Goal: Task Accomplishment & Management: Manage account settings

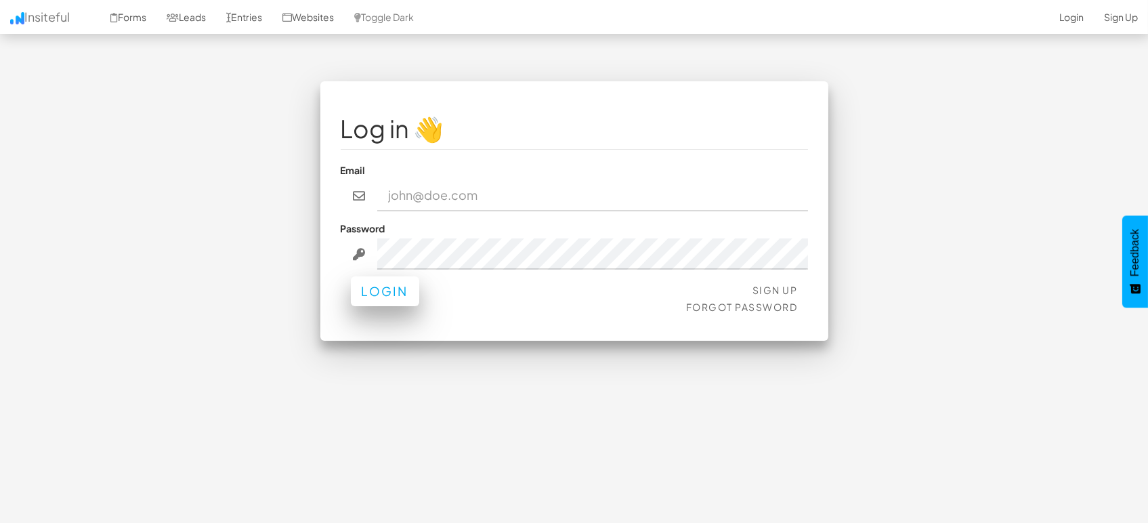
type input "[EMAIL_ADDRESS][DOMAIN_NAME]"
click at [376, 298] on button "Login" at bounding box center [385, 291] width 68 height 30
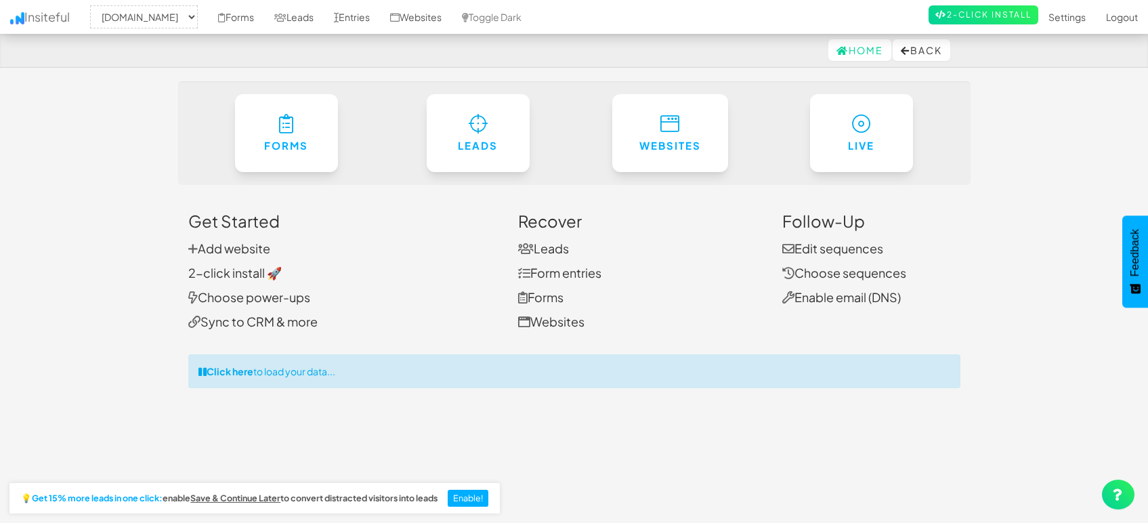
select select "1505"
click at [363, 25] on link "Entries" at bounding box center [352, 17] width 56 height 34
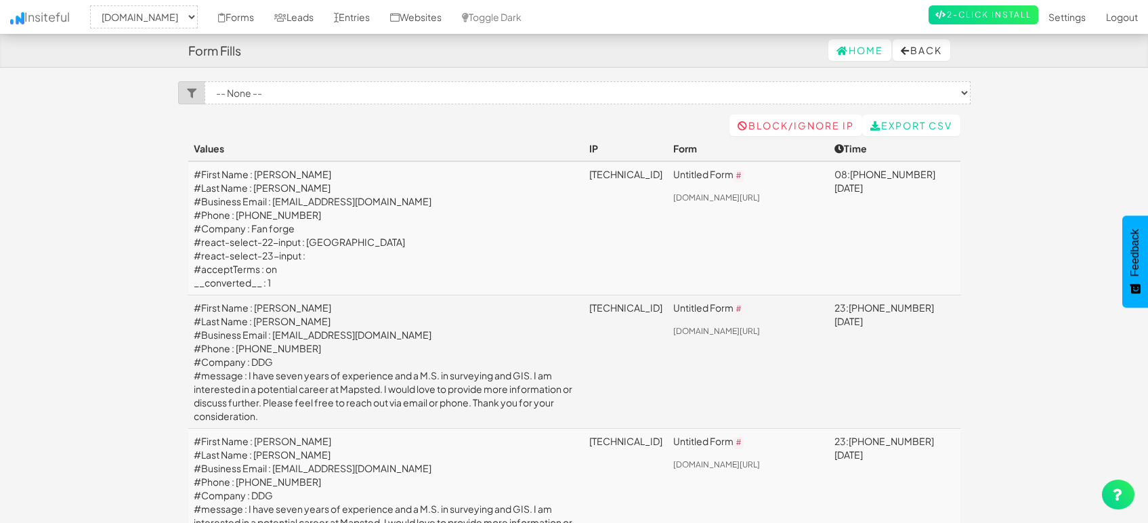
select select "1505"
click at [283, 16] on link "Leads" at bounding box center [294, 17] width 60 height 34
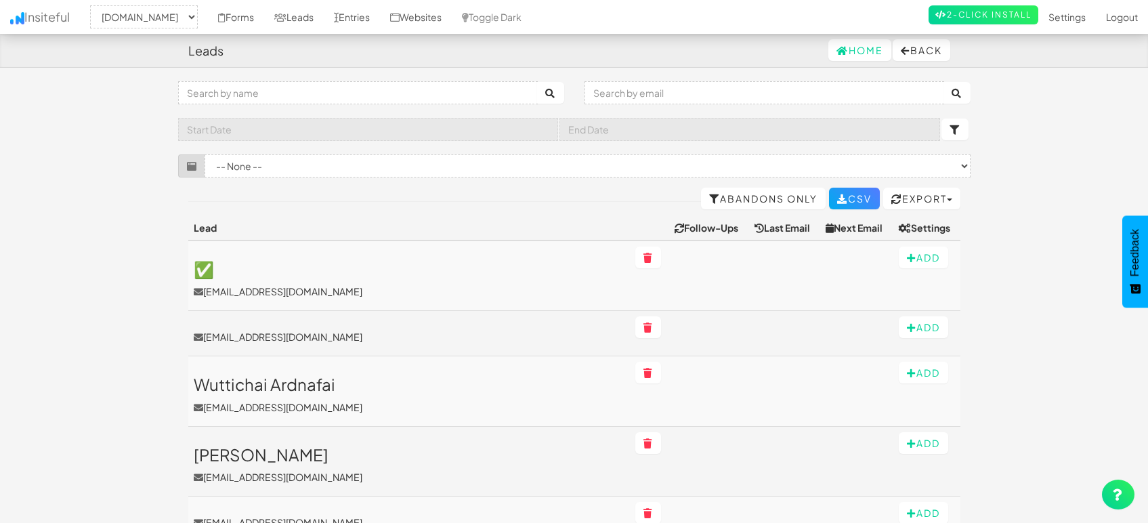
select select "1505"
